Goal: Information Seeking & Learning: Learn about a topic

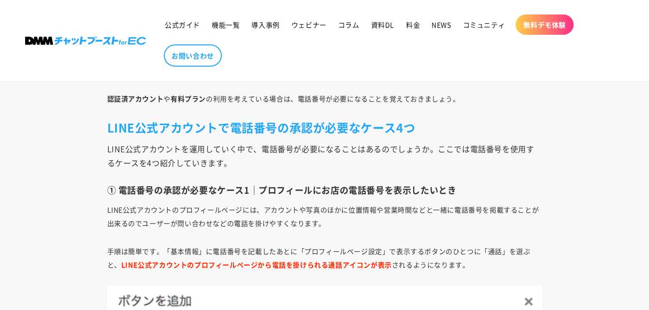
scroll to position [1224, 0]
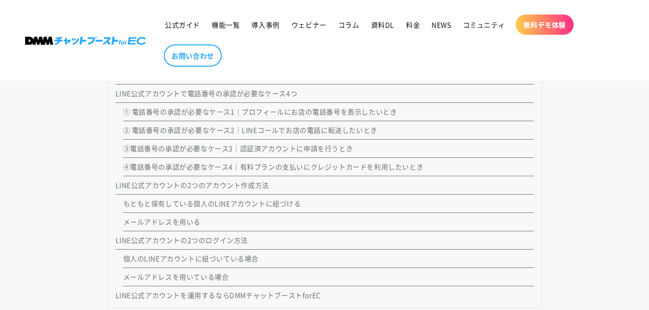
scroll to position [838, 0]
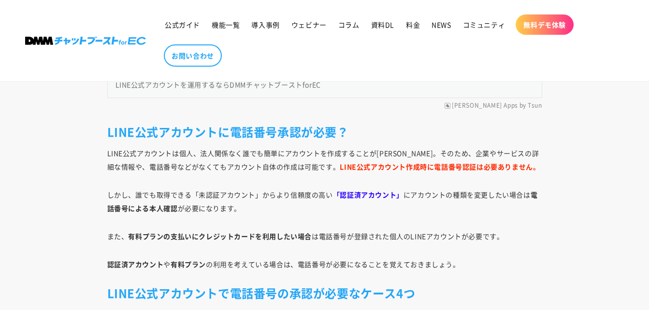
scroll to position [1096, 0]
